Goal: Task Accomplishment & Management: Manage account settings

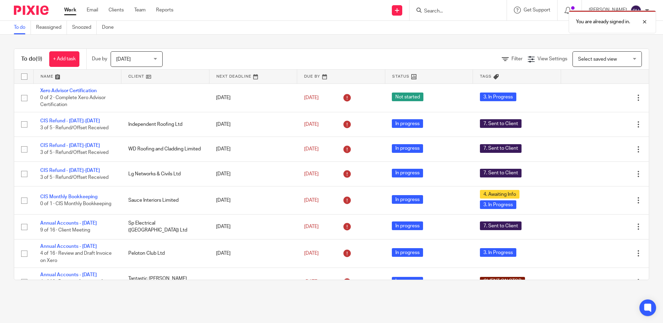
click at [153, 60] on span "[DATE]" at bounding box center [134, 59] width 37 height 15
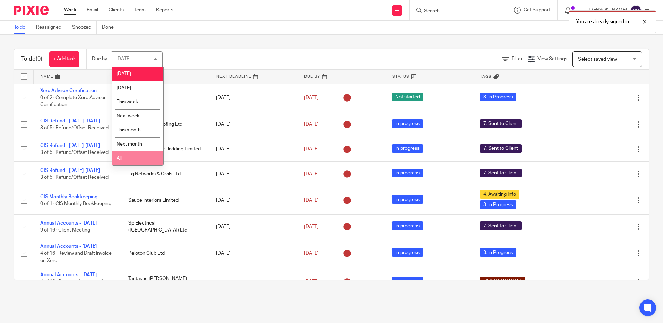
click at [131, 161] on li "All" at bounding box center [137, 158] width 51 height 14
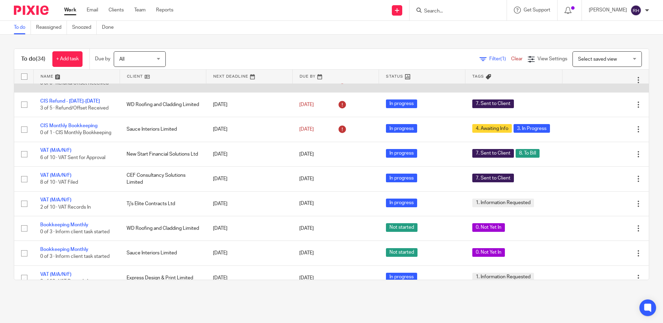
scroll to position [139, 0]
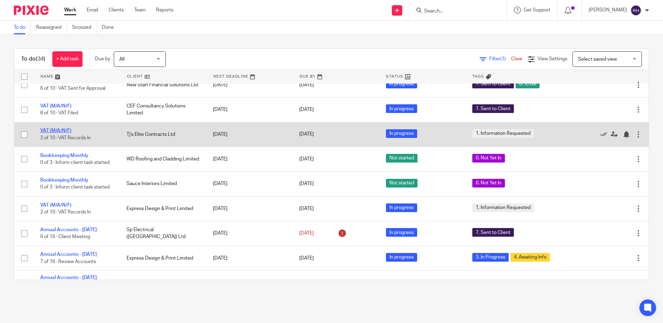
click at [58, 133] on link "VAT (M/A/N/F)" at bounding box center [55, 130] width 31 height 5
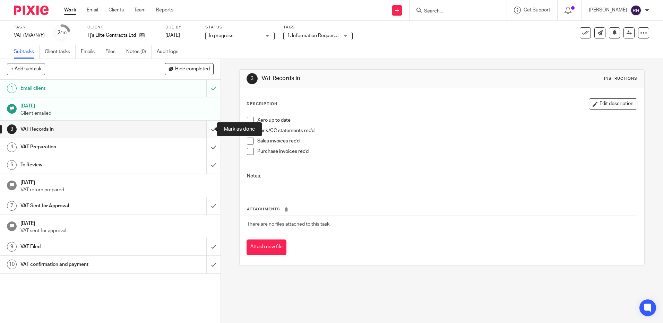
click at [204, 131] on input "submit" at bounding box center [110, 129] width 221 height 17
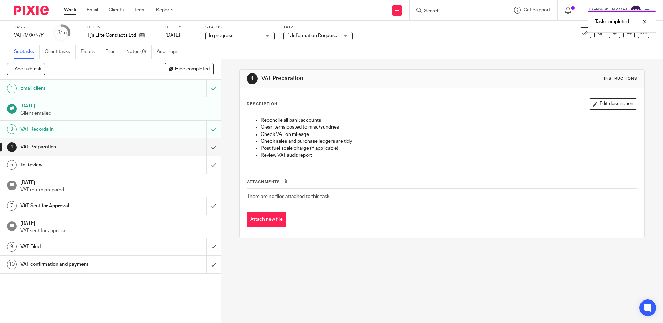
click at [344, 36] on div "1. Information Requested" at bounding box center [317, 36] width 69 height 8
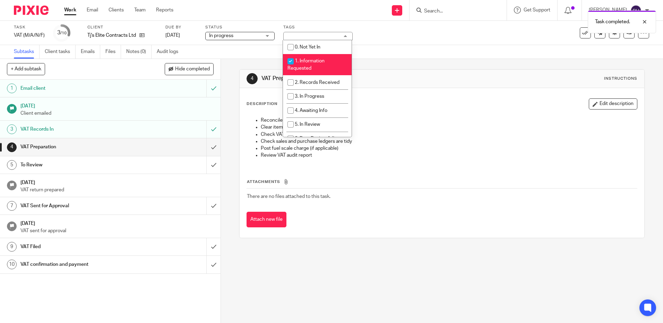
click at [292, 61] on input "checkbox" at bounding box center [290, 61] width 13 height 13
checkbox input "false"
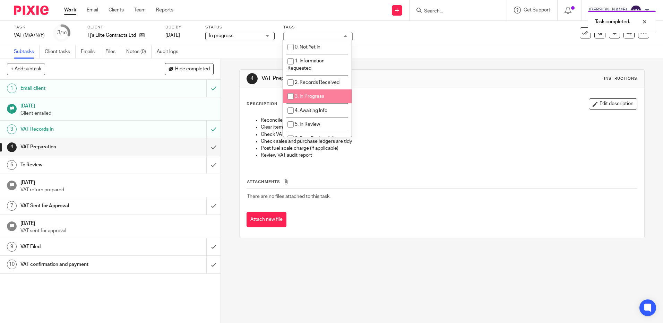
click at [291, 99] on input "checkbox" at bounding box center [290, 96] width 13 height 13
checkbox input "true"
drag, startPoint x: 291, startPoint y: 111, endPoint x: 285, endPoint y: 112, distance: 5.8
click at [291, 110] on input "checkbox" at bounding box center [290, 110] width 13 height 13
checkbox input "true"
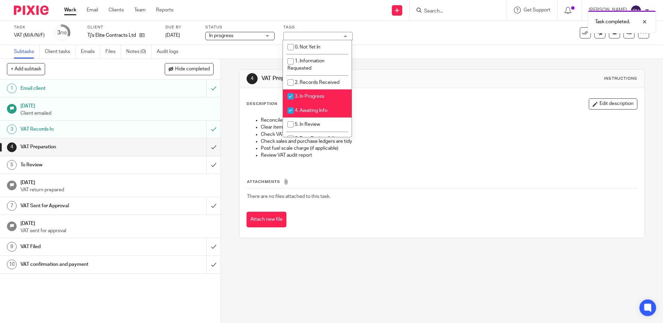
click at [35, 7] on img at bounding box center [31, 10] width 35 height 9
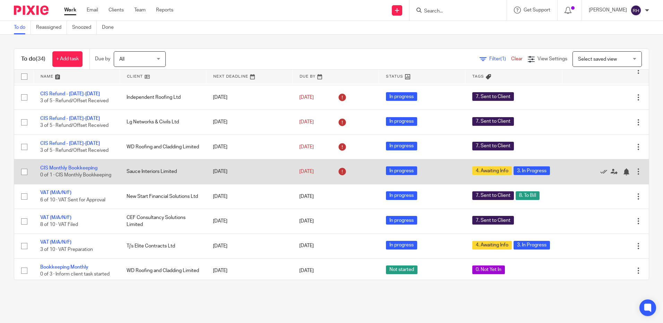
scroll to position [69, 0]
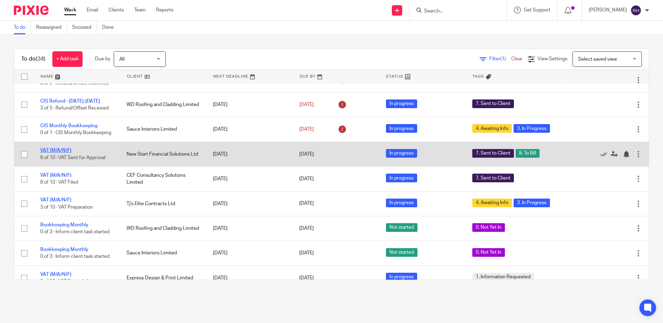
click at [54, 153] on link "VAT (M/A/N/F)" at bounding box center [55, 150] width 31 height 5
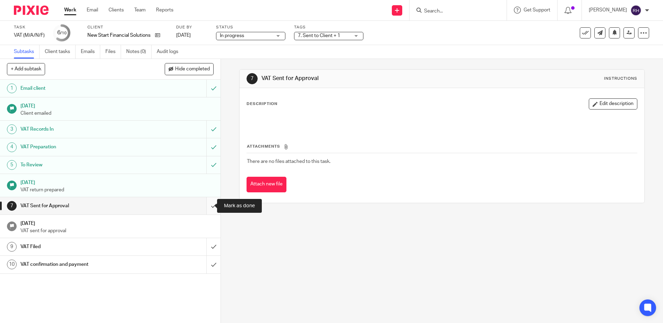
click at [206, 208] on input "submit" at bounding box center [110, 205] width 221 height 17
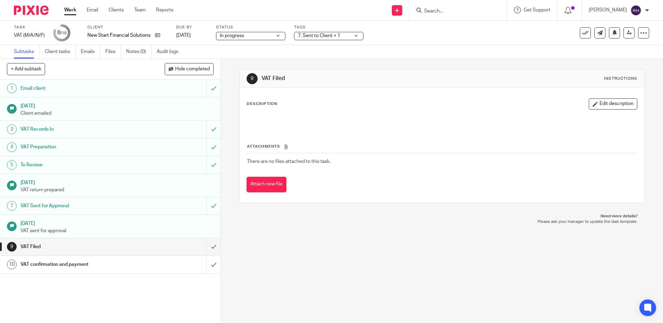
click at [37, 11] on img at bounding box center [31, 10] width 35 height 9
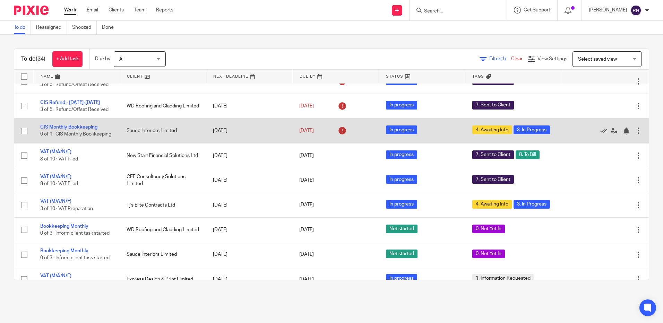
scroll to position [69, 0]
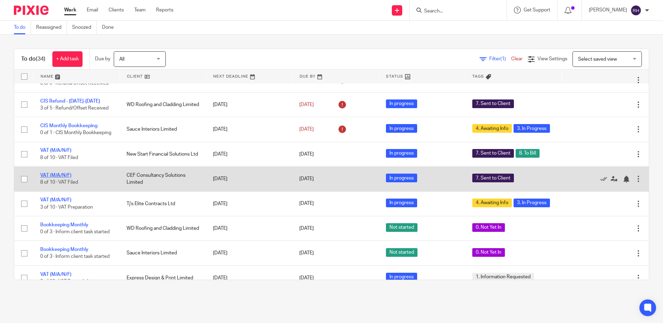
click at [60, 178] on link "VAT (M/A/N/F)" at bounding box center [55, 175] width 31 height 5
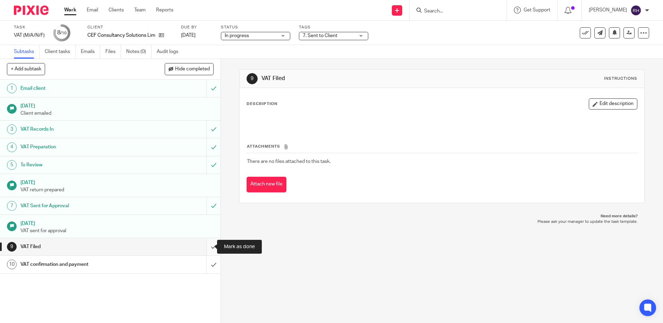
click at [205, 245] on input "submit" at bounding box center [110, 246] width 221 height 17
click at [209, 264] on input "submit" at bounding box center [110, 264] width 221 height 17
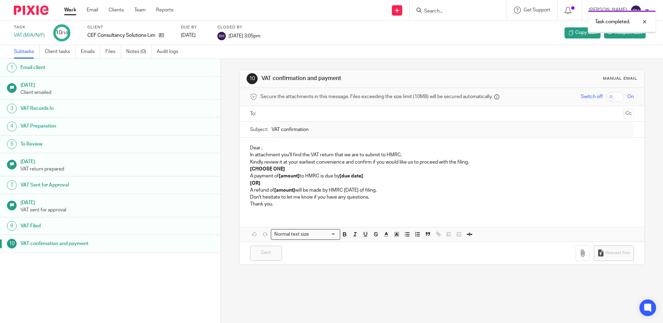
click at [42, 9] on img at bounding box center [31, 10] width 35 height 9
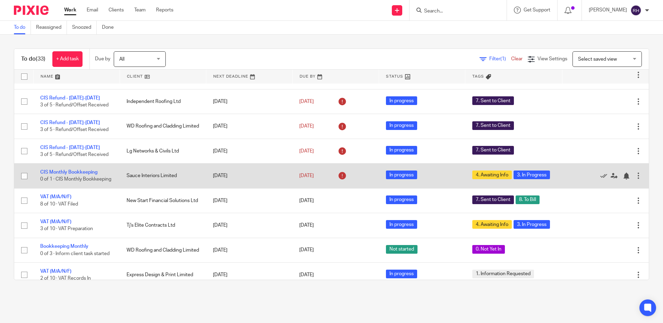
scroll to position [35, 0]
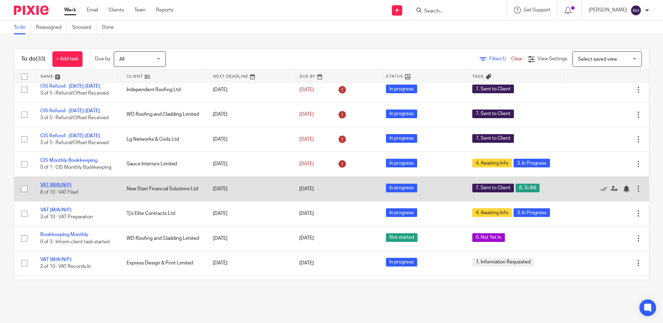
click at [55, 188] on link "VAT (M/A/N/F)" at bounding box center [55, 185] width 31 height 5
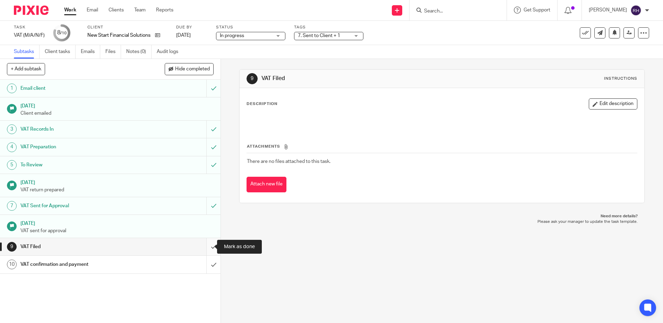
click at [209, 247] on input "submit" at bounding box center [110, 246] width 221 height 17
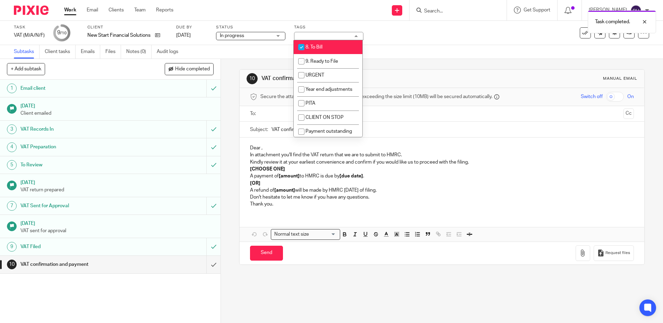
scroll to position [121, 0]
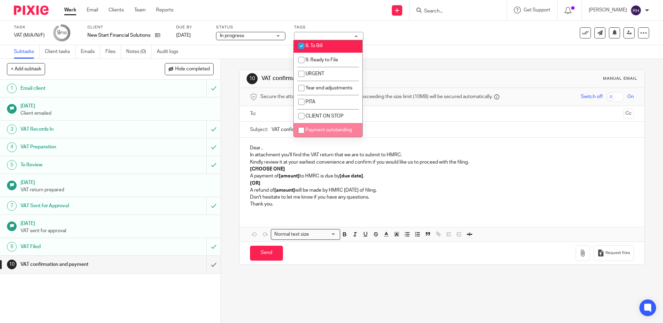
click at [303, 130] on input "checkbox" at bounding box center [301, 130] width 13 height 13
checkbox input "true"
click at [302, 44] on input "checkbox" at bounding box center [301, 45] width 13 height 13
checkbox input "false"
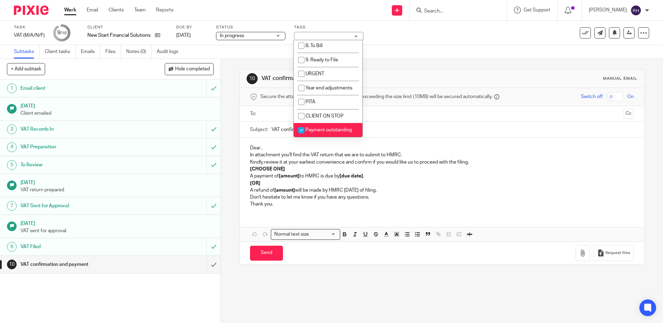
click at [23, 10] on img at bounding box center [31, 10] width 35 height 9
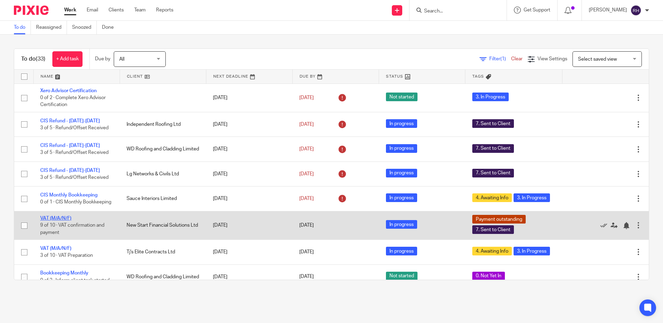
click at [55, 221] on link "VAT (M/A/N/F)" at bounding box center [55, 218] width 31 height 5
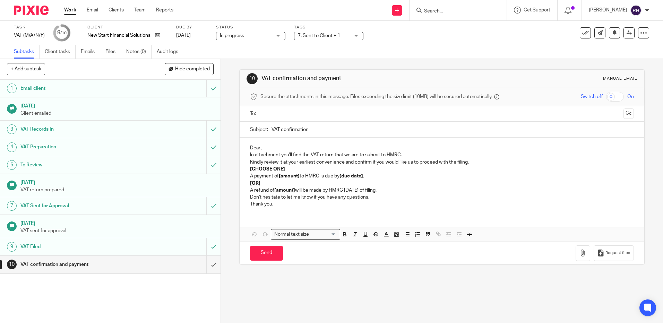
click at [355, 36] on div "7. Sent to Client + 1" at bounding box center [328, 36] width 69 height 8
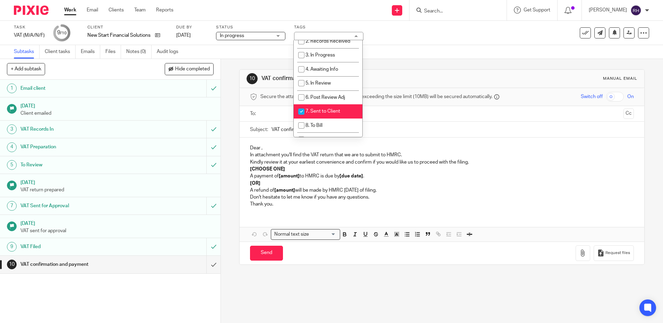
scroll to position [50, 0]
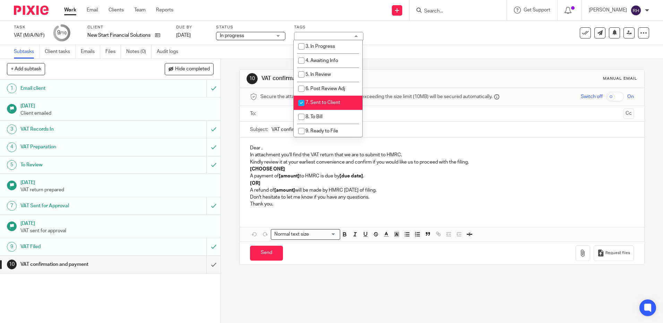
click at [301, 101] on input "checkbox" at bounding box center [301, 102] width 13 height 13
checkbox input "false"
click at [36, 13] on img at bounding box center [31, 10] width 35 height 9
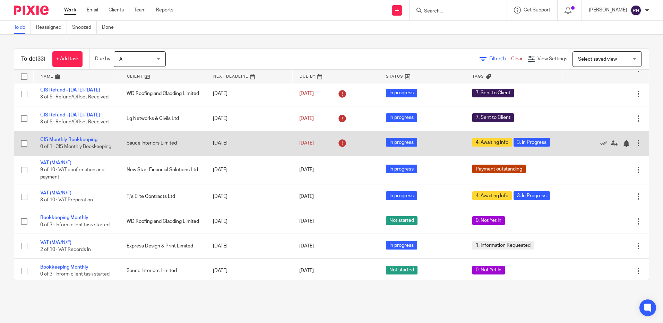
scroll to position [104, 0]
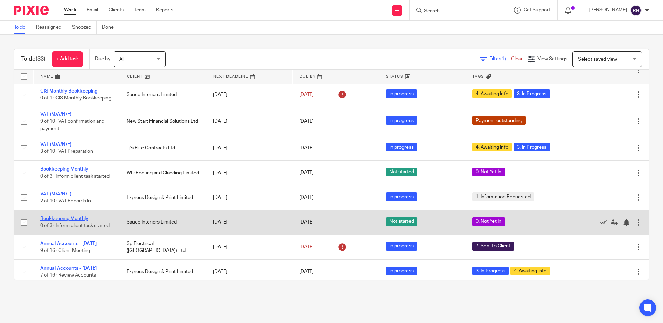
click at [78, 221] on link "Bookkeeping Monthly" at bounding box center [64, 218] width 48 height 5
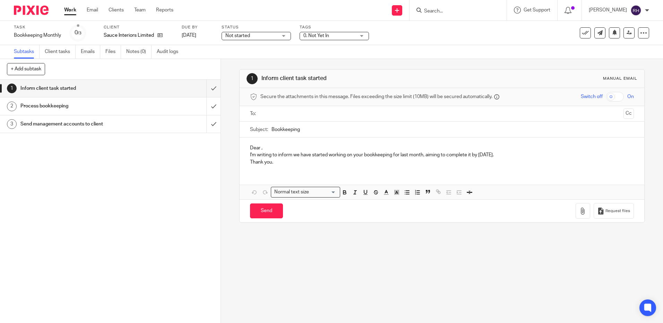
click at [285, 35] on div "Not started Not started" at bounding box center [256, 36] width 69 height 8
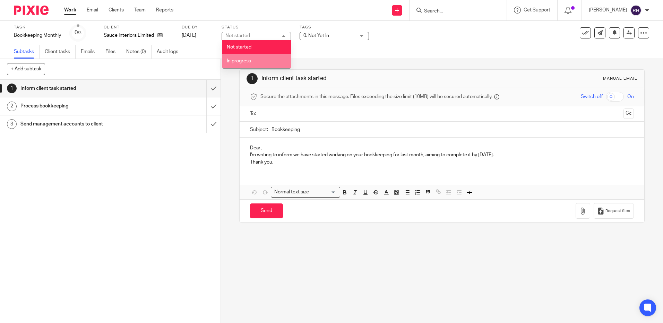
click at [252, 57] on li "In progress" at bounding box center [256, 61] width 69 height 14
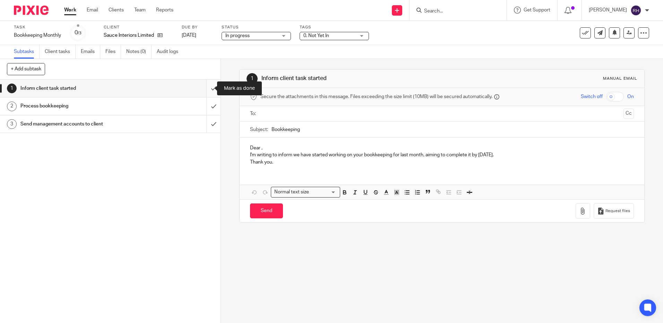
click at [205, 89] on input "submit" at bounding box center [110, 88] width 221 height 17
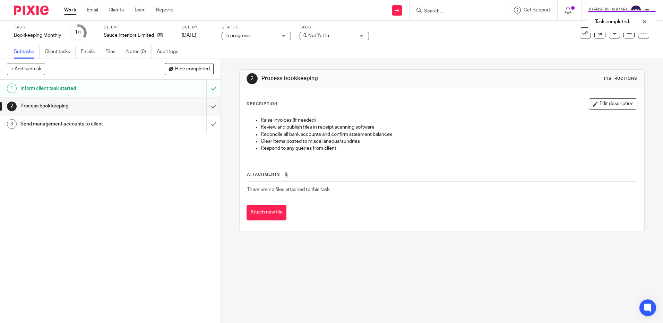
click at [359, 37] on div "0. Not Yet In" at bounding box center [334, 36] width 69 height 8
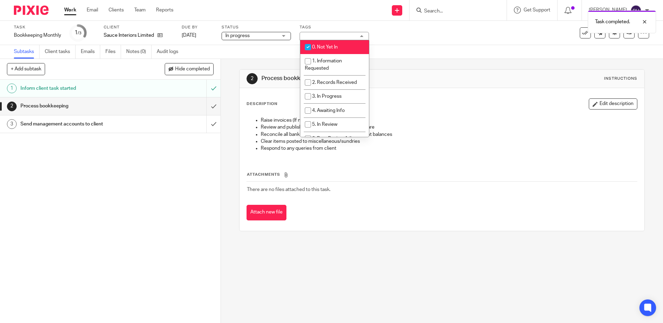
click at [310, 48] on input "checkbox" at bounding box center [307, 47] width 13 height 13
checkbox input "false"
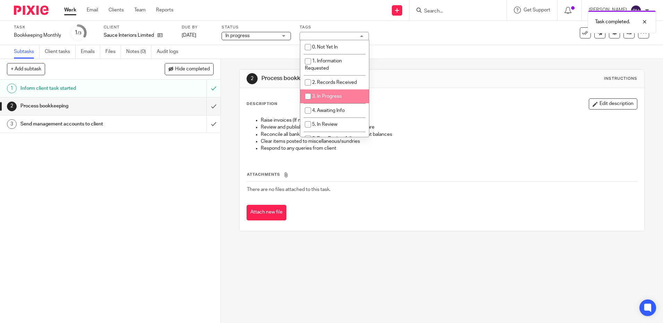
click at [307, 97] on input "checkbox" at bounding box center [307, 96] width 13 height 13
checkbox input "true"
click at [35, 10] on img at bounding box center [31, 10] width 35 height 9
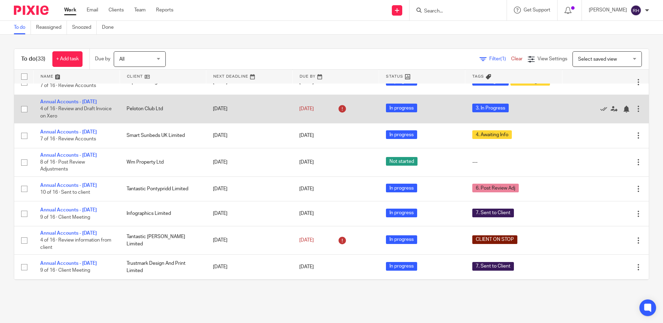
scroll to position [312, 0]
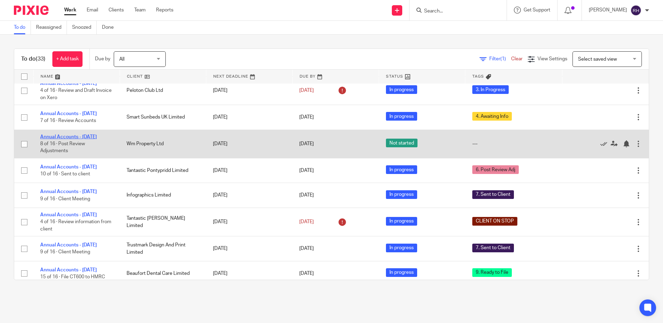
click at [57, 139] on link "Annual Accounts - [DATE]" at bounding box center [68, 137] width 57 height 5
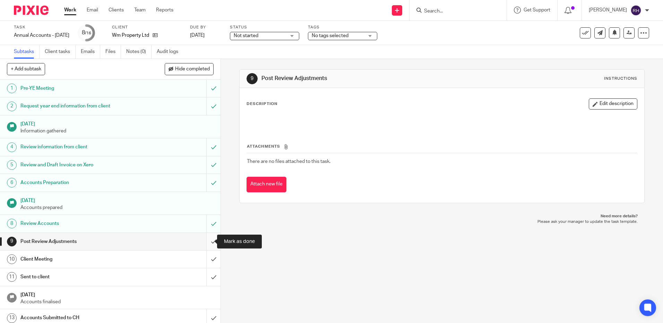
click at [208, 239] on input "submit" at bounding box center [110, 241] width 221 height 17
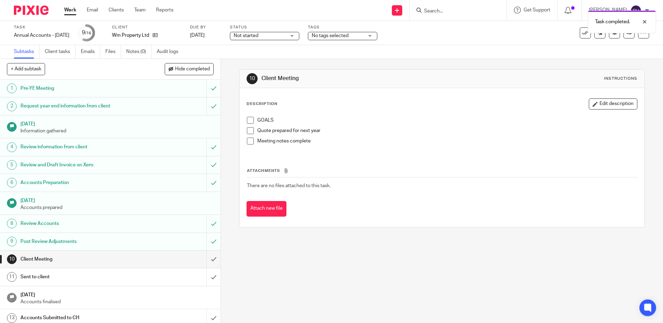
click at [299, 35] on div "Not started Not started" at bounding box center [264, 36] width 69 height 8
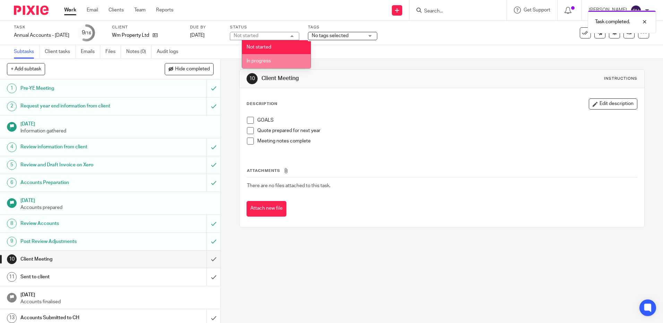
click at [291, 58] on li "In progress" at bounding box center [276, 61] width 69 height 14
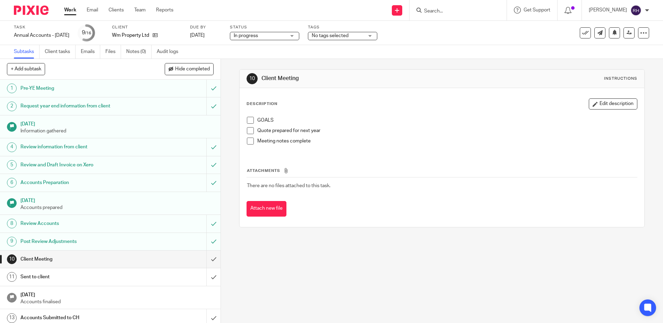
click at [377, 36] on div "No tags selected" at bounding box center [342, 36] width 69 height 8
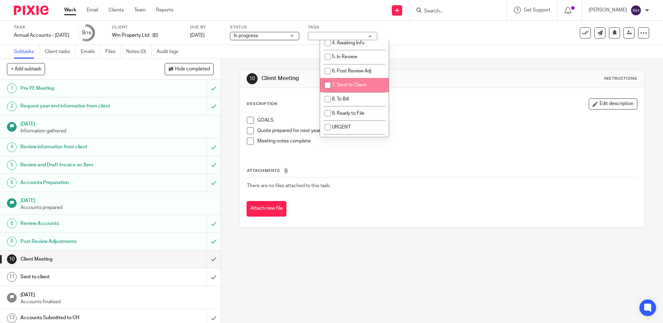
scroll to position [69, 0]
click at [328, 69] on input "checkbox" at bounding box center [327, 69] width 13 height 13
checkbox input "true"
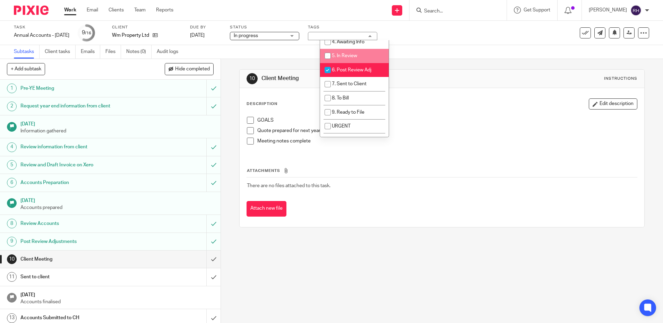
click at [326, 54] on input "checkbox" at bounding box center [327, 55] width 13 height 13
checkbox input "true"
click at [33, 14] on img at bounding box center [31, 10] width 35 height 9
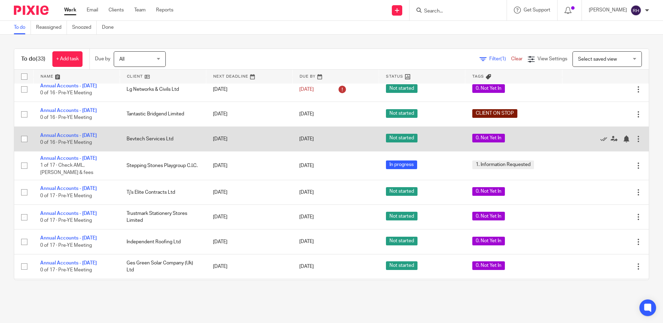
scroll to position [615, 0]
